Goal: Transaction & Acquisition: Purchase product/service

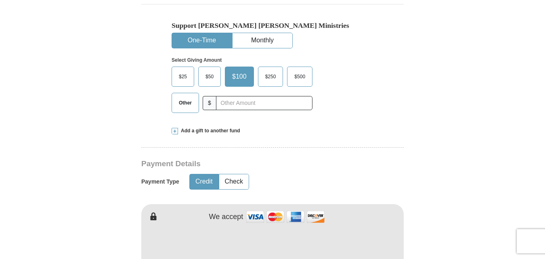
scroll to position [255, 0]
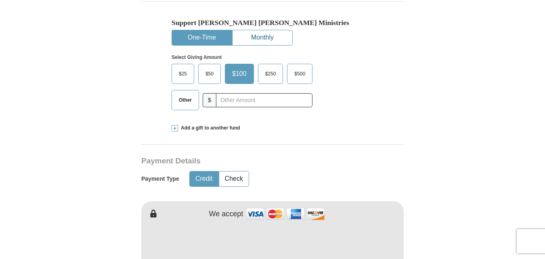
click at [270, 35] on button "Monthly" at bounding box center [262, 37] width 60 height 15
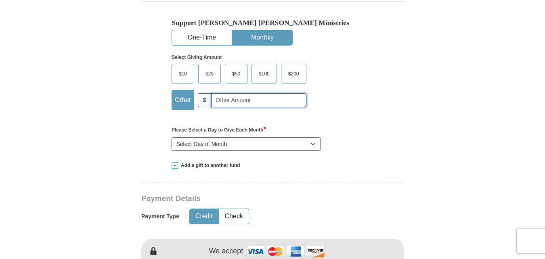
click at [224, 98] on input "text" at bounding box center [258, 100] width 95 height 14
type input "95.00"
click at [196, 33] on button "One-Time" at bounding box center [202, 37] width 60 height 15
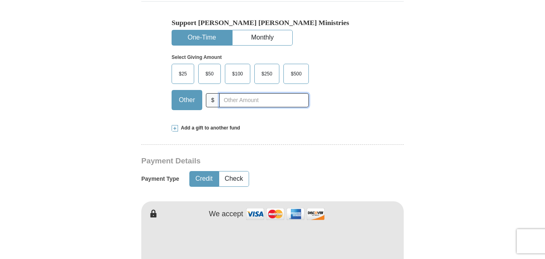
click at [234, 102] on input "text" at bounding box center [264, 100] width 90 height 14
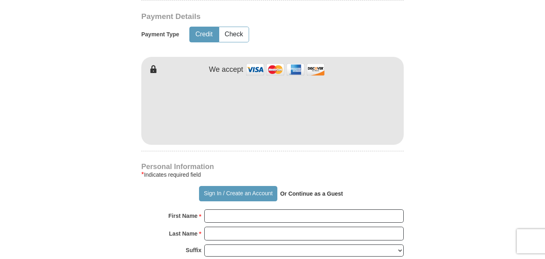
scroll to position [395, 0]
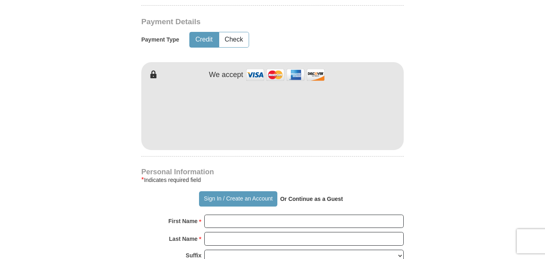
type input "95.00"
click at [416, 70] on form "Already have an account? Sign in for faster giving. Don't have an account? Crea…" at bounding box center [272, 133] width 460 height 990
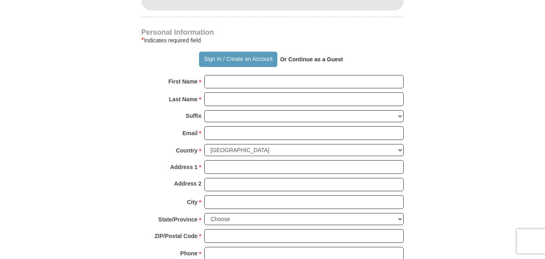
scroll to position [542, 0]
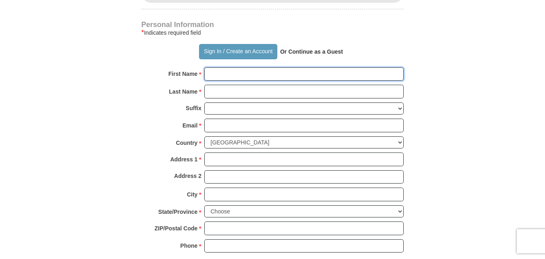
click at [213, 77] on input "First Name *" at bounding box center [303, 74] width 199 height 14
type input "[PERSON_NAME]"
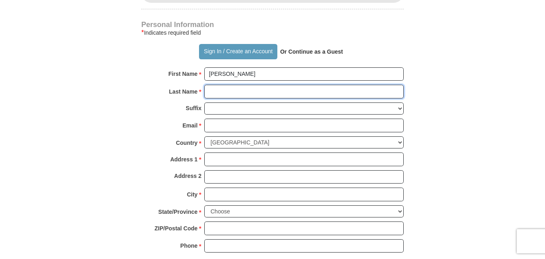
type input "[PERSON_NAME]"
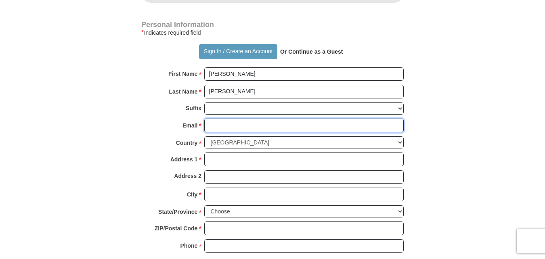
type input "[EMAIL_ADDRESS][DOMAIN_NAME]"
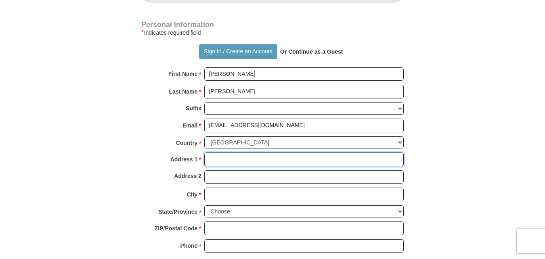
type input "[STREET_ADDRESS]"
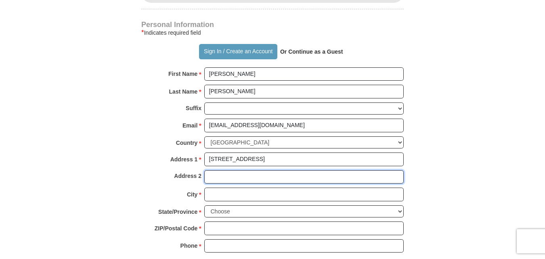
type input "[STREET_ADDRESS]"
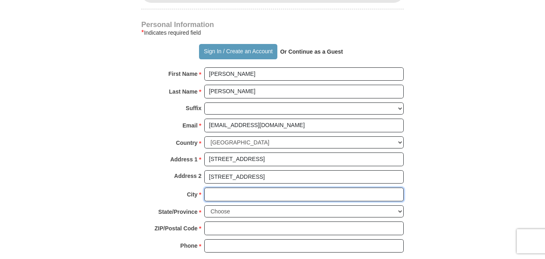
type input "[PERSON_NAME]"
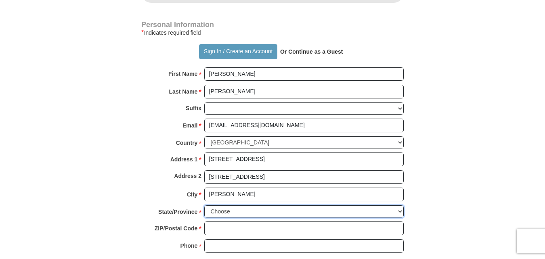
select select "AL"
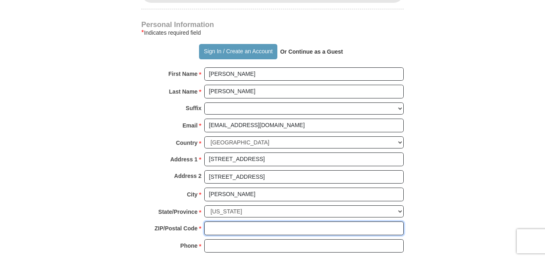
type input "35080"
type input "2055851556"
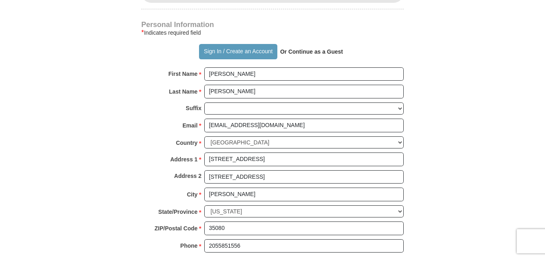
drag, startPoint x: 530, startPoint y: 119, endPoint x: 524, endPoint y: 142, distance: 24.1
click at [524, 142] on body "Sign In Already have an account? Sign in for faster giving. Don't have an accou…" at bounding box center [272, 231] width 545 height 1546
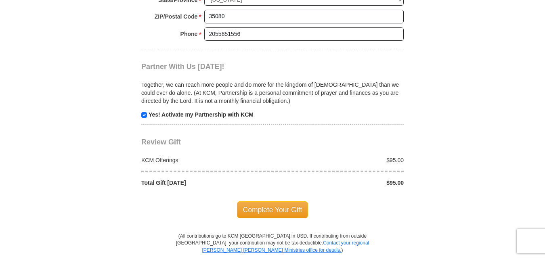
scroll to position [814, 0]
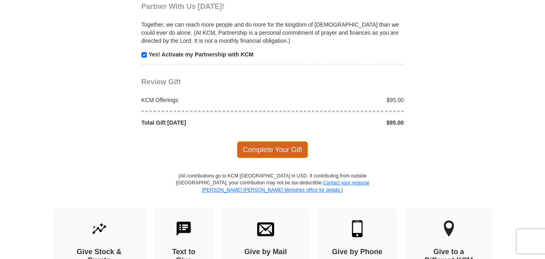
click at [297, 151] on span "Complete Your Gift" at bounding box center [272, 149] width 71 height 17
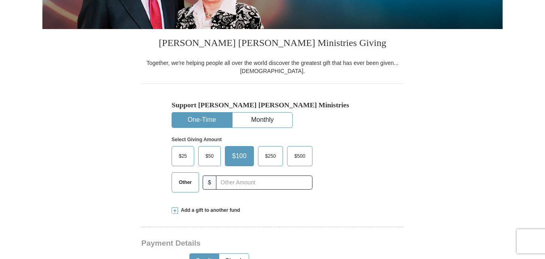
scroll to position [183, 0]
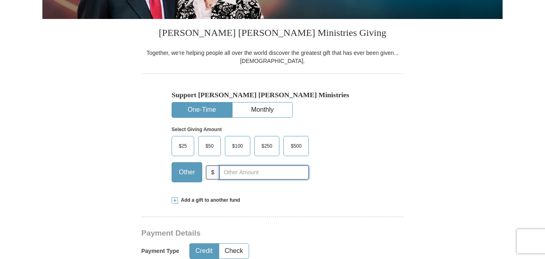
click at [225, 176] on input "text" at bounding box center [264, 172] width 90 height 14
type input "115.00"
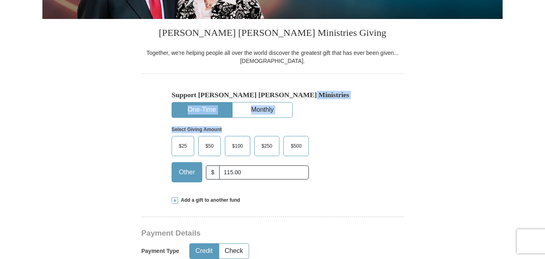
drag, startPoint x: 544, startPoint y: 69, endPoint x: 544, endPoint y: 122, distance: 52.9
drag, startPoint x: 544, startPoint y: 122, endPoint x: 543, endPoint y: 42, distance: 79.9
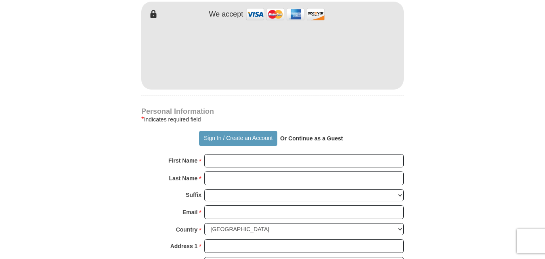
scroll to position [450, 0]
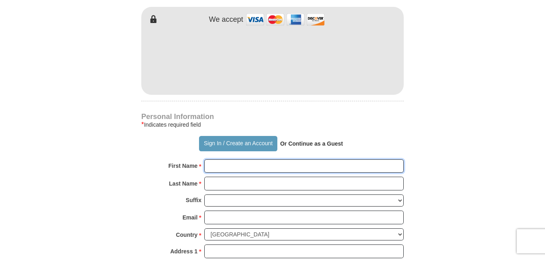
click at [209, 168] on input "First Name *" at bounding box center [303, 166] width 199 height 14
type input "Unity Of The Faith"
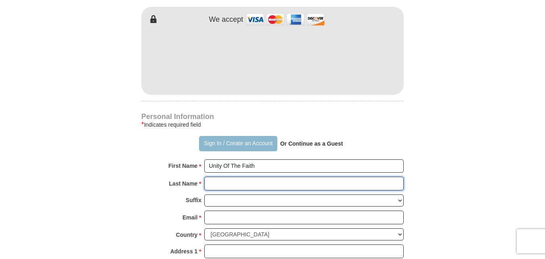
type input "Ministries"
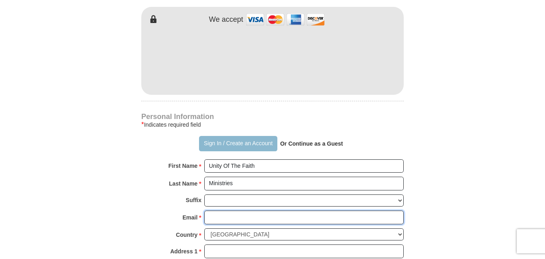
type input "[EMAIL_ADDRESS][DOMAIN_NAME]"
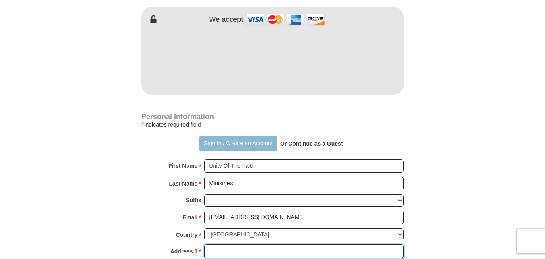
type input "[STREET_ADDRESS]"
type input "[PERSON_NAME]"
select select "AL"
type input "35080"
type input "2055851556"
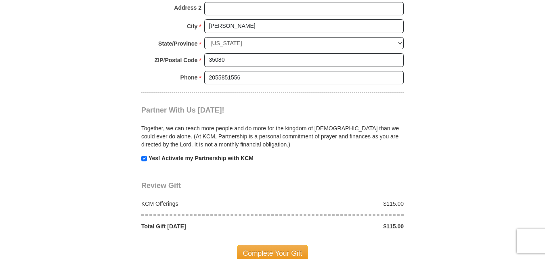
scroll to position [737, 0]
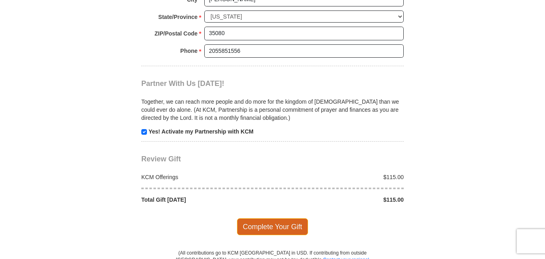
click at [286, 225] on span "Complete Your Gift" at bounding box center [272, 226] width 71 height 17
